Goal: Task Accomplishment & Management: Manage account settings

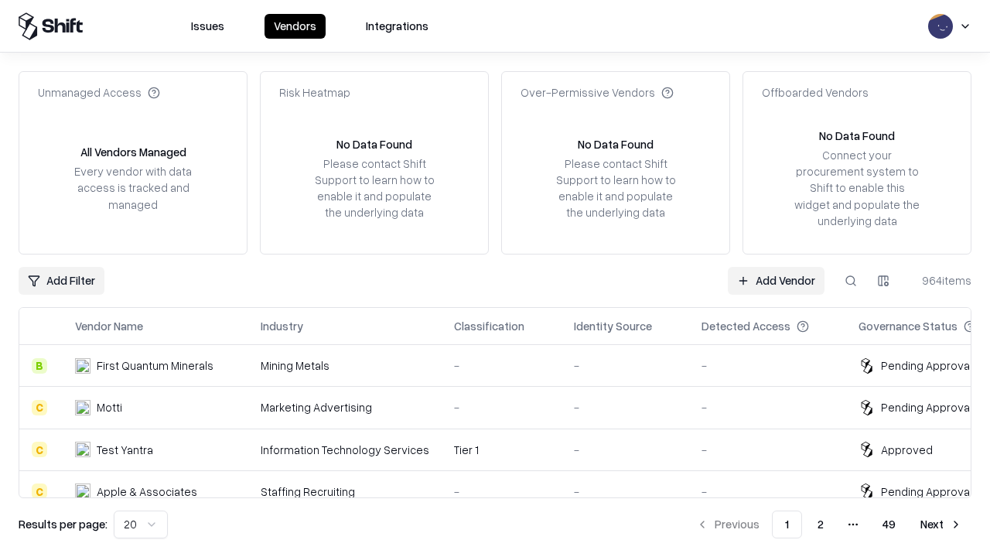
click at [776, 280] on link "Add Vendor" at bounding box center [776, 281] width 97 height 28
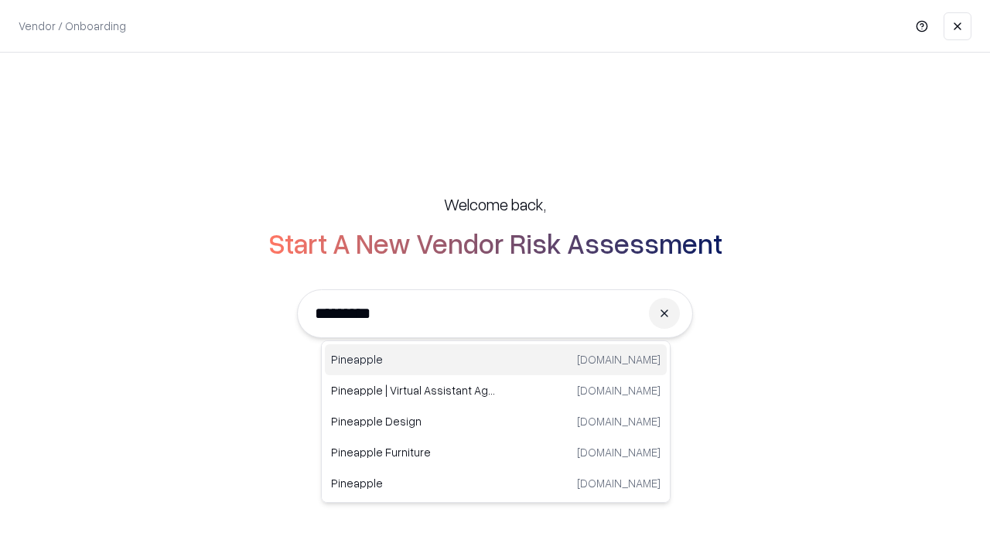
click at [496, 360] on div "Pineapple [DOMAIN_NAME]" at bounding box center [496, 359] width 342 height 31
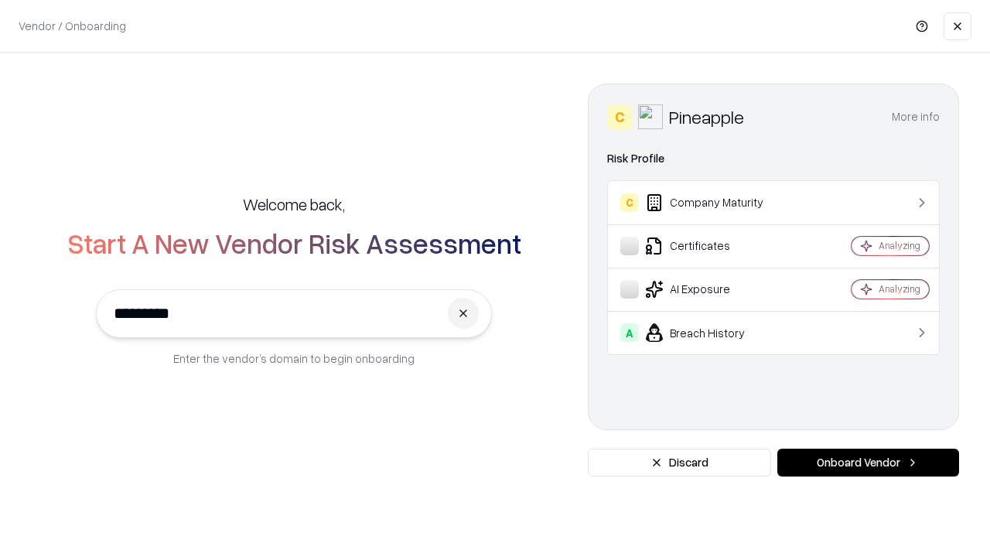
type input "*********"
click at [868, 463] on button "Onboard Vendor" at bounding box center [869, 463] width 182 height 28
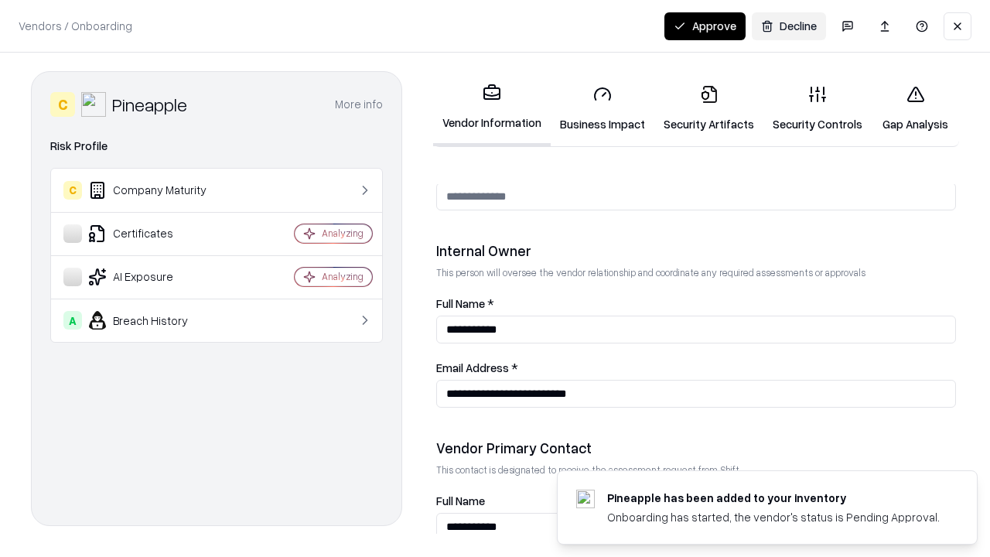
scroll to position [802, 0]
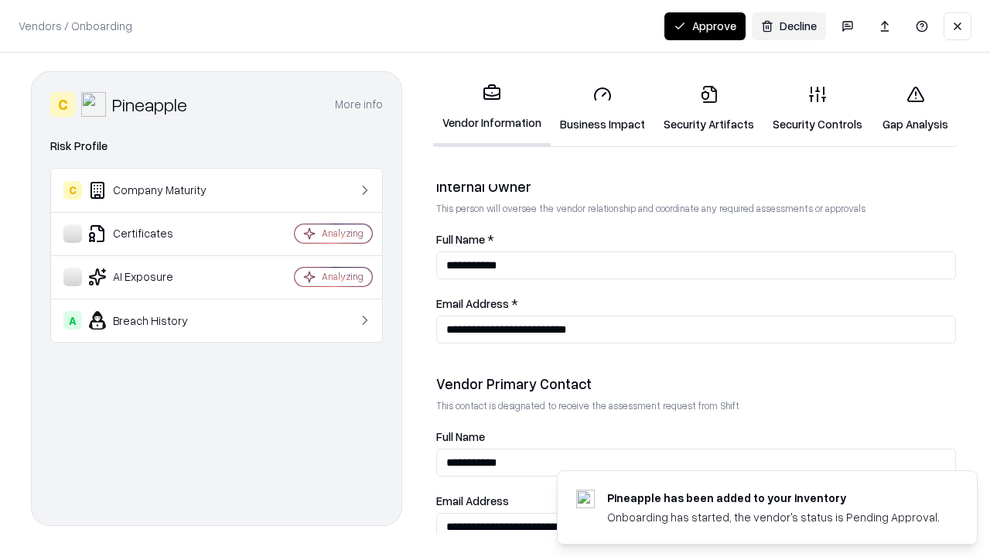
click at [603, 108] on link "Business Impact" at bounding box center [603, 109] width 104 height 72
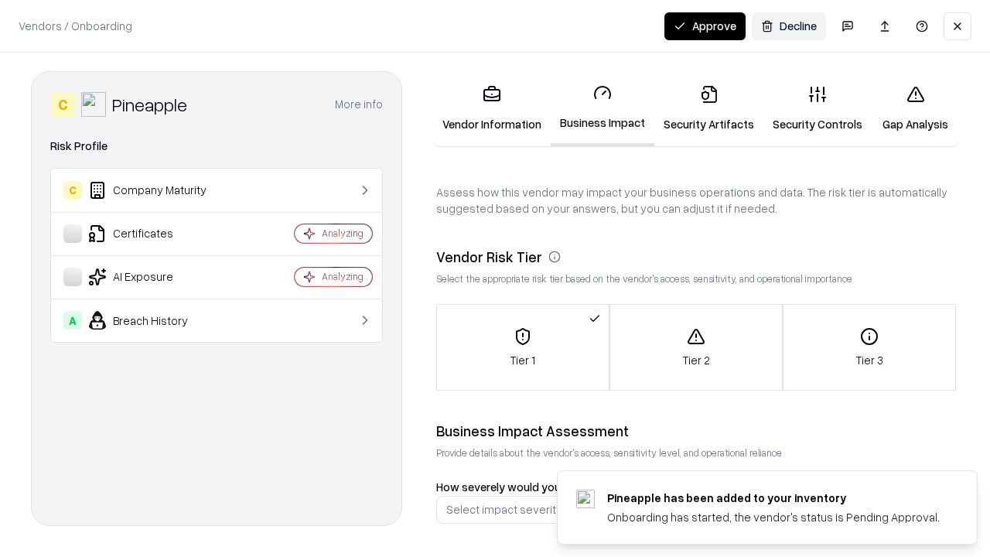
click at [709, 108] on link "Security Artifacts" at bounding box center [709, 109] width 109 height 72
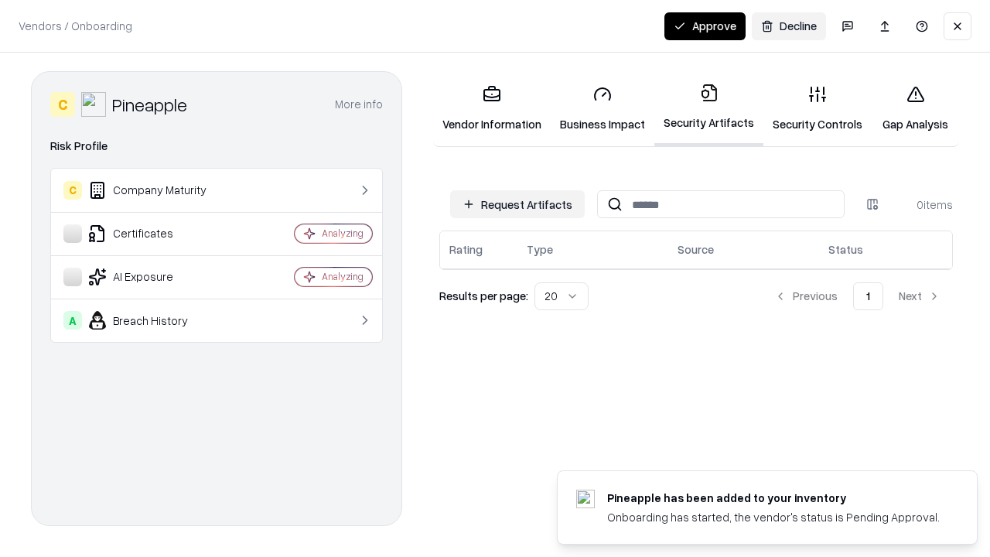
click at [518, 204] on button "Request Artifacts" at bounding box center [517, 204] width 135 height 28
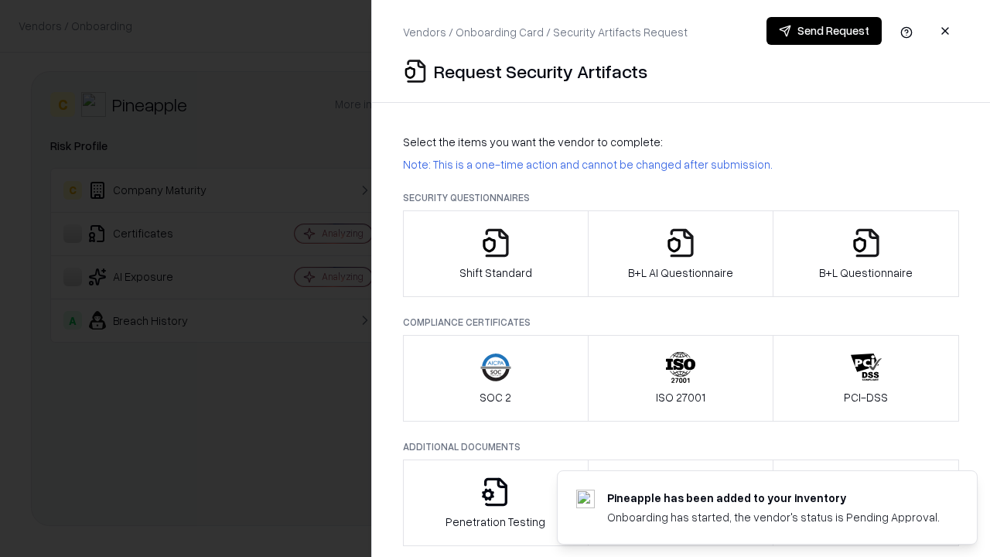
click at [495, 254] on icon "button" at bounding box center [496, 242] width 31 height 31
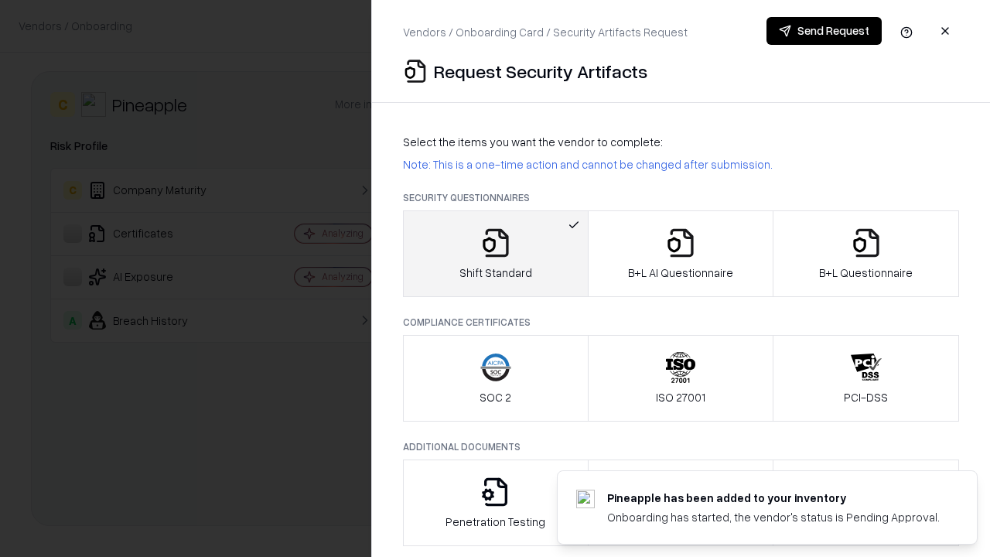
click at [824, 31] on button "Send Request" at bounding box center [824, 31] width 115 height 28
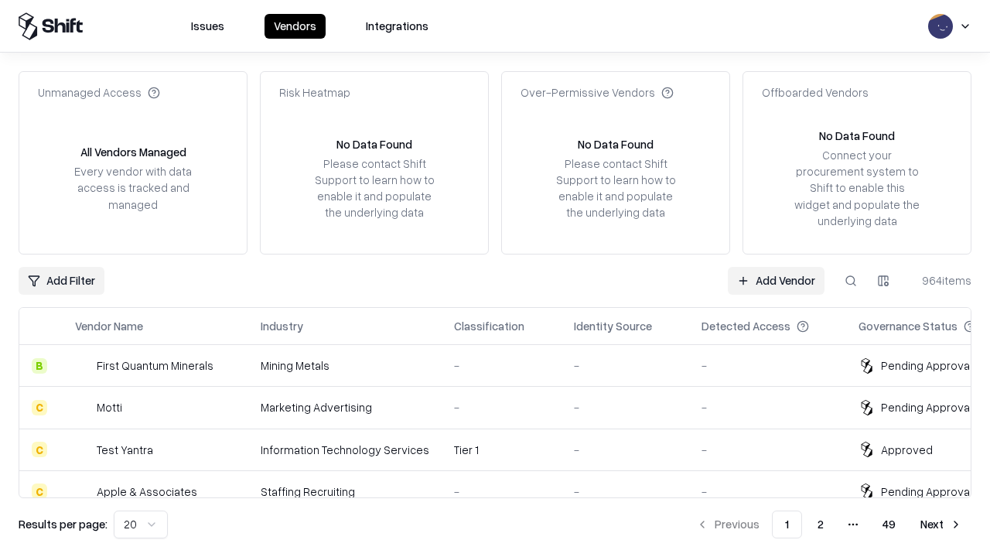
click at [851, 280] on button at bounding box center [851, 281] width 28 height 28
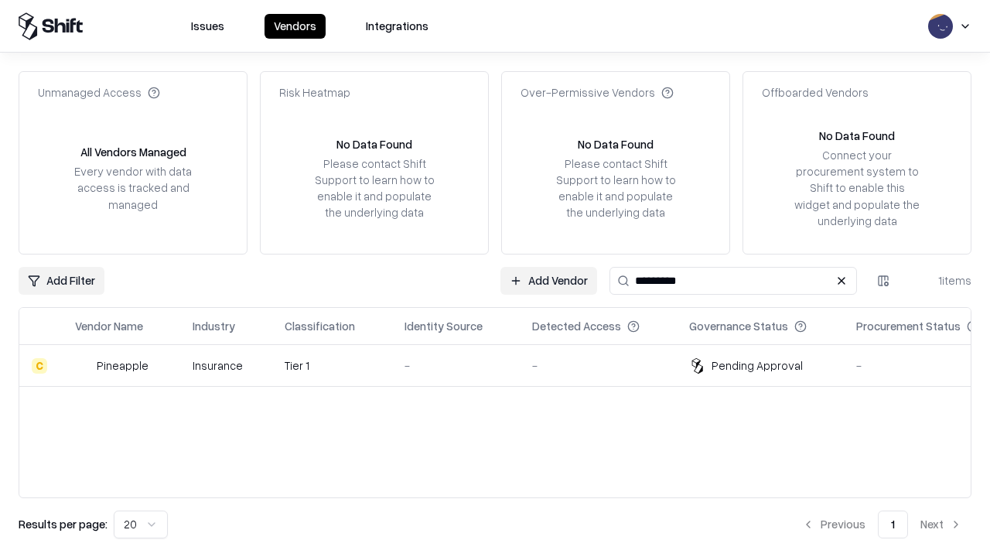
type input "*********"
click at [505, 365] on div "-" at bounding box center [456, 365] width 103 height 16
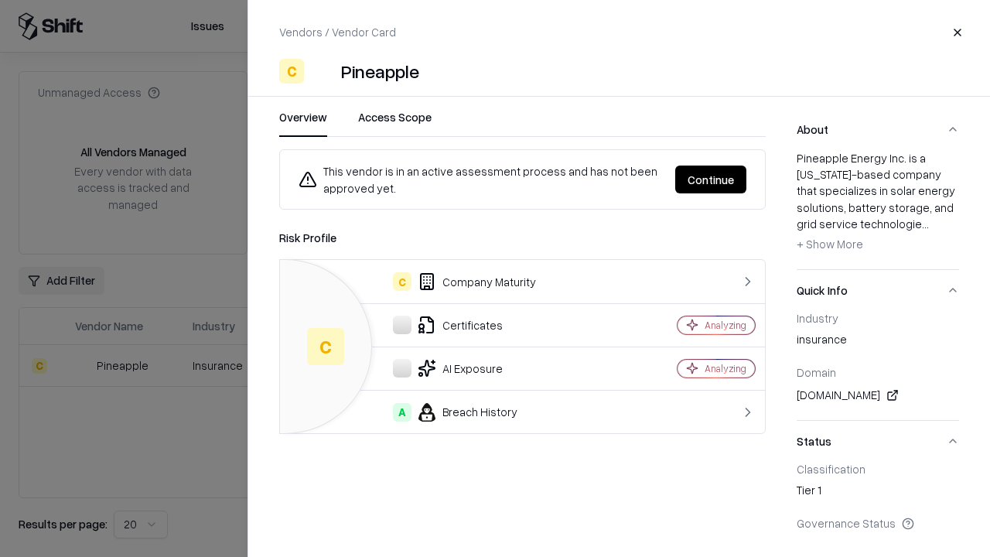
click at [711, 180] on button "Continue" at bounding box center [711, 180] width 71 height 28
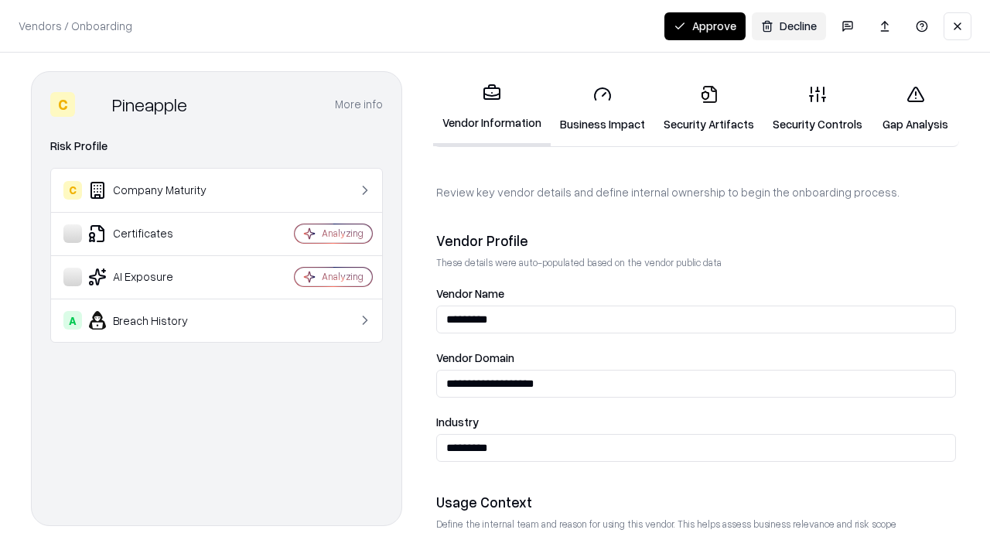
click at [709, 108] on link "Security Artifacts" at bounding box center [709, 109] width 109 height 72
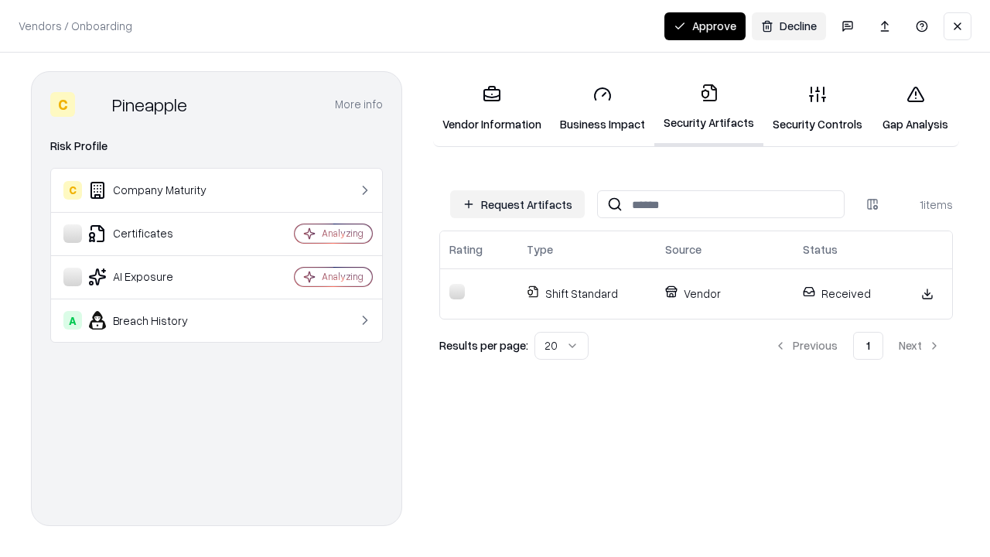
click at [818, 108] on link "Security Controls" at bounding box center [818, 109] width 108 height 72
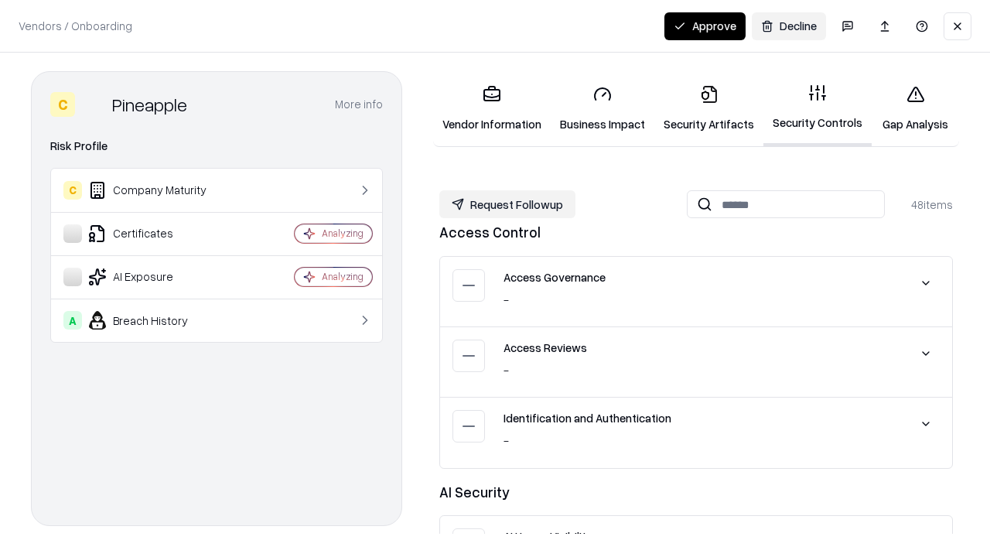
click at [508, 204] on button "Request Followup" at bounding box center [508, 204] width 136 height 28
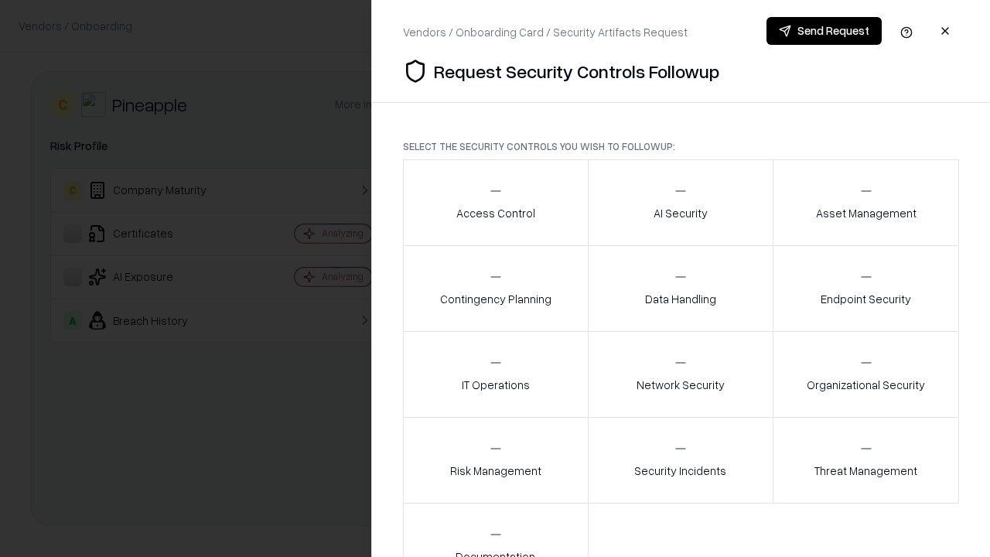
click at [495, 203] on div "Access Control" at bounding box center [496, 202] width 79 height 38
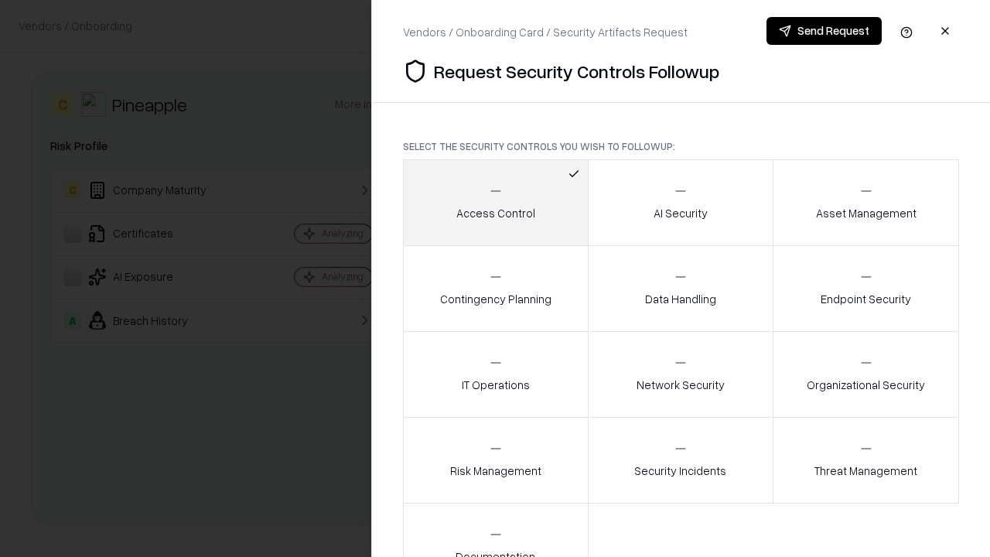
click at [824, 31] on button "Send Request" at bounding box center [824, 31] width 115 height 28
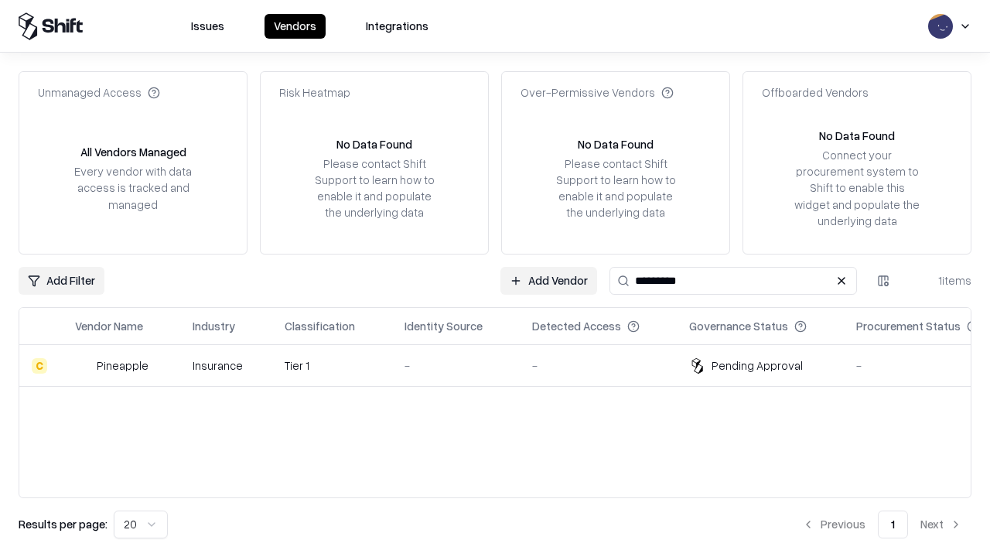
type input "*********"
click at [505, 365] on div "-" at bounding box center [456, 365] width 103 height 16
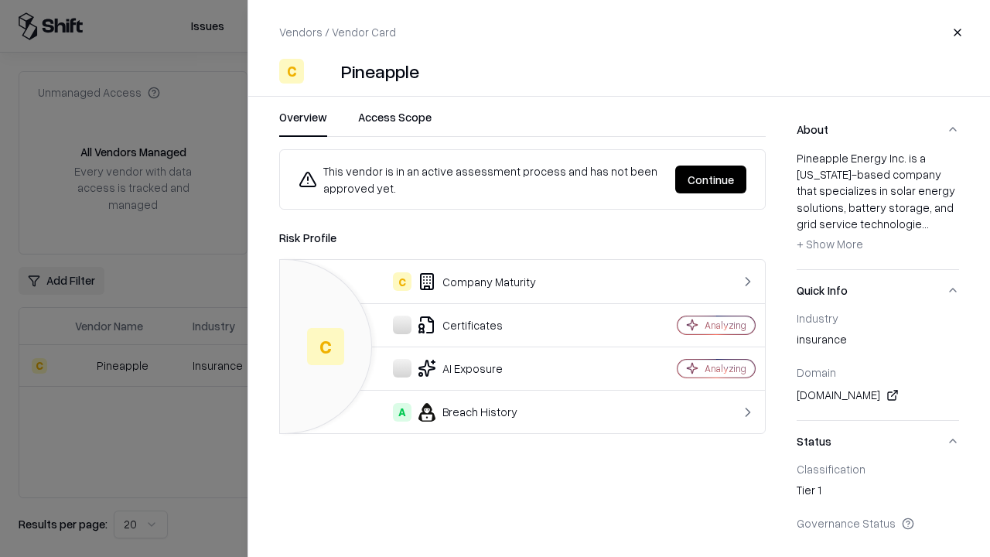
click at [711, 180] on button "Continue" at bounding box center [711, 180] width 71 height 28
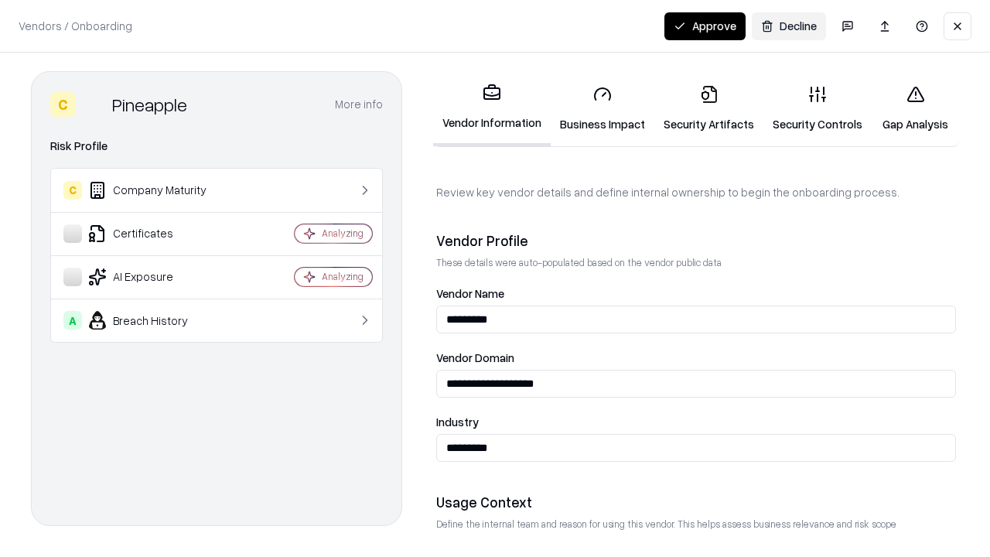
click at [705, 26] on button "Approve" at bounding box center [705, 26] width 81 height 28
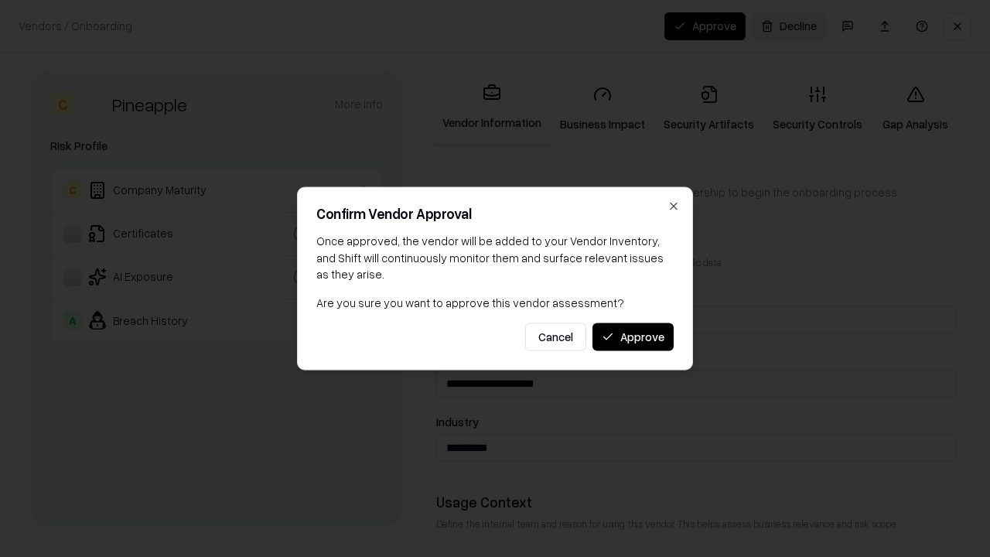
click at [633, 337] on button "Approve" at bounding box center [633, 337] width 81 height 28
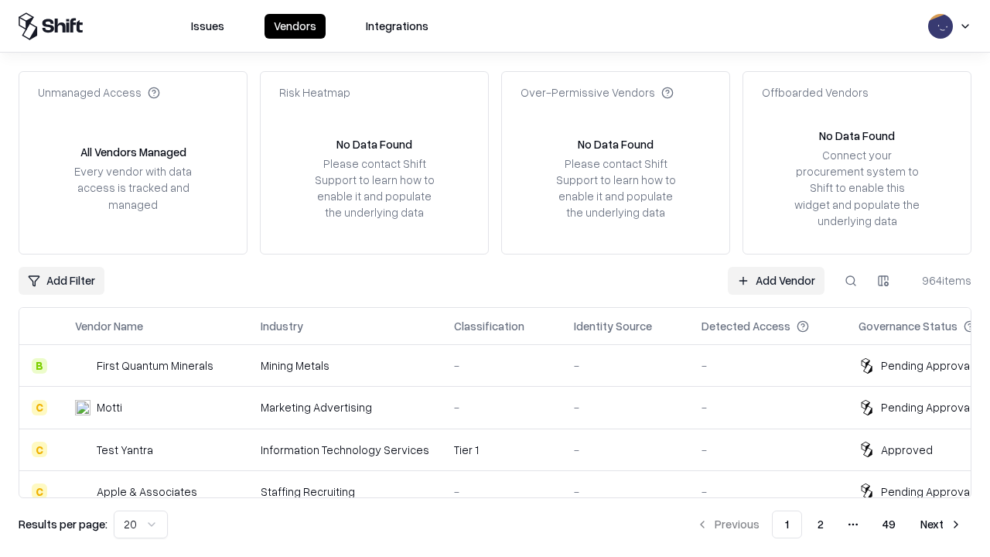
type input "*********"
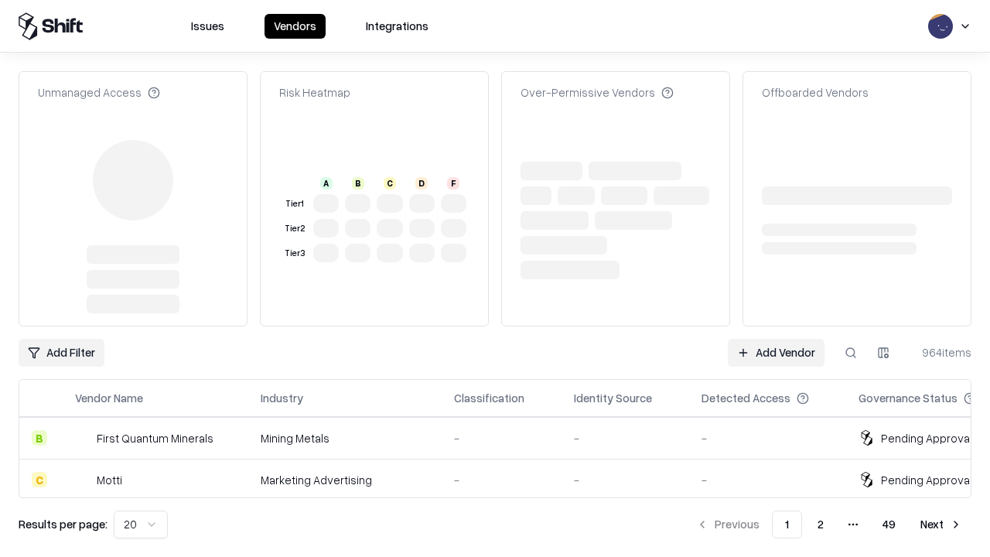
click at [776, 339] on link "Add Vendor" at bounding box center [776, 353] width 97 height 28
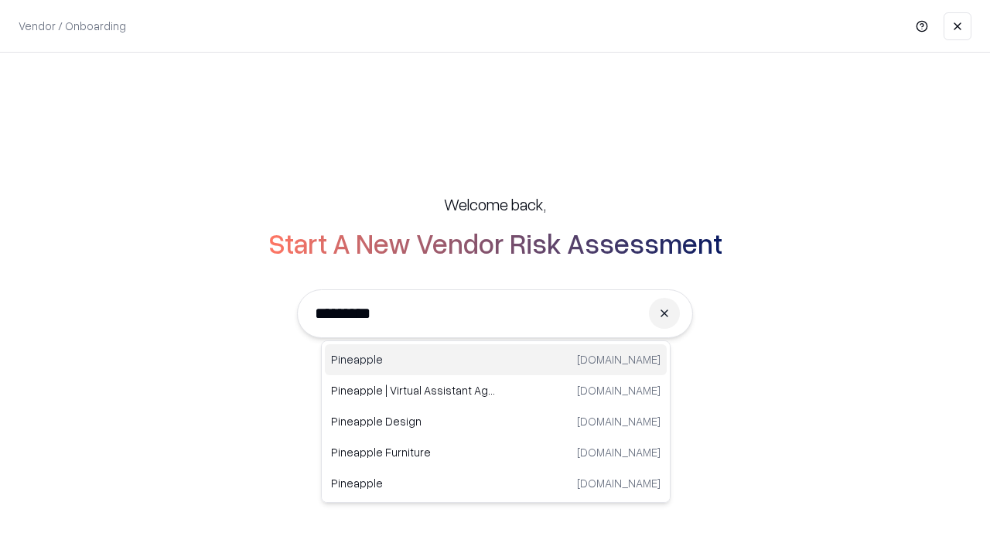
click at [496, 360] on div "Pineapple pineappleenergy.com" at bounding box center [496, 359] width 342 height 31
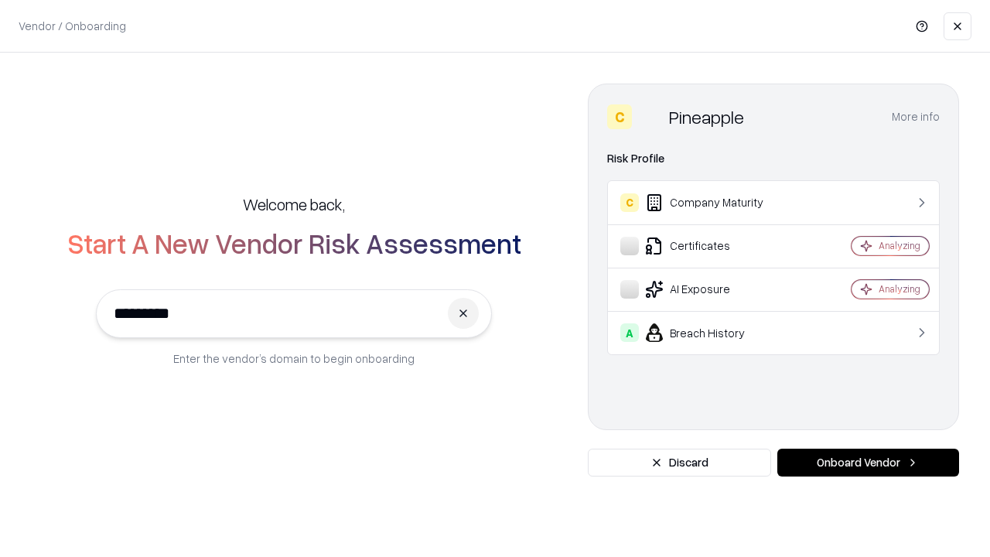
type input "*********"
click at [868, 463] on button "Onboard Vendor" at bounding box center [869, 463] width 182 height 28
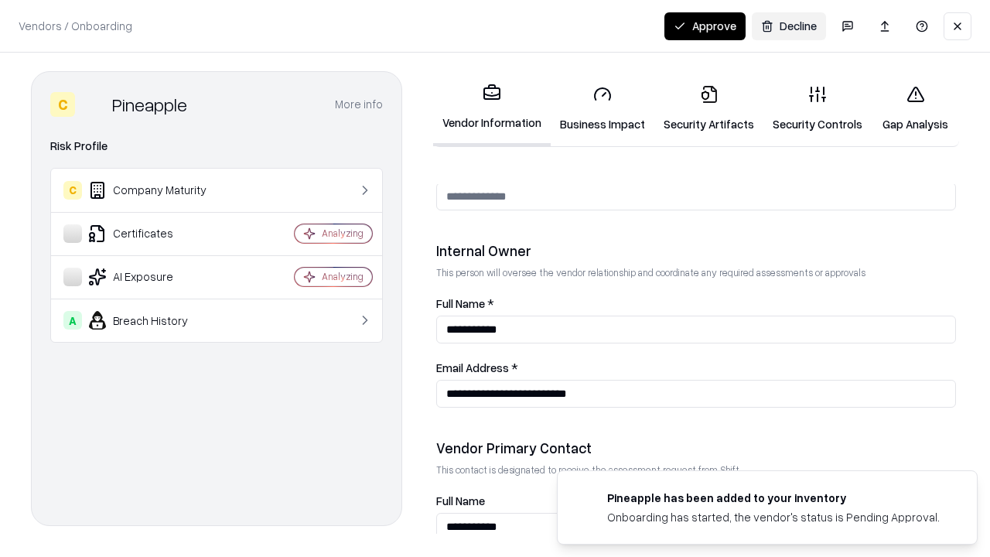
scroll to position [802, 0]
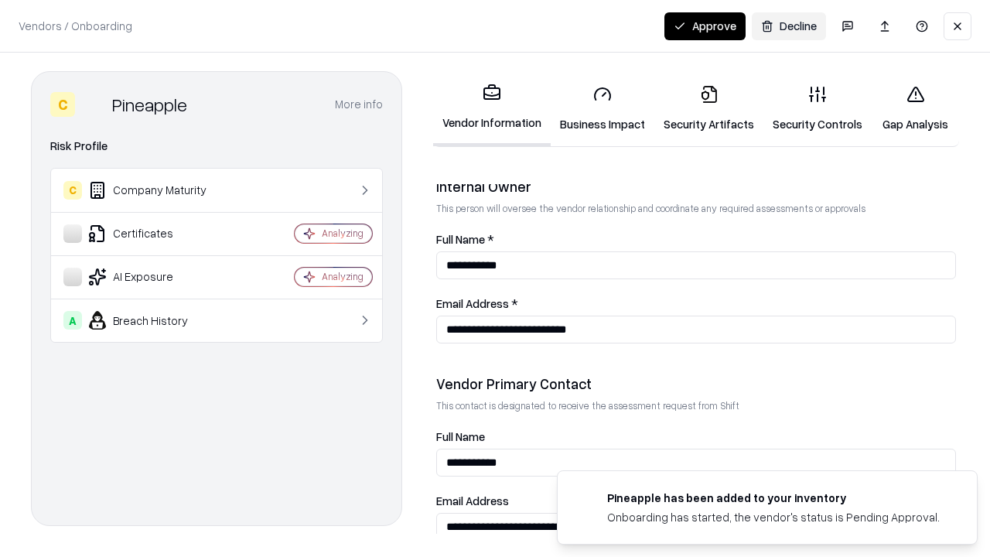
click at [705, 26] on button "Approve" at bounding box center [705, 26] width 81 height 28
